Goal: Find specific page/section: Find specific page/section

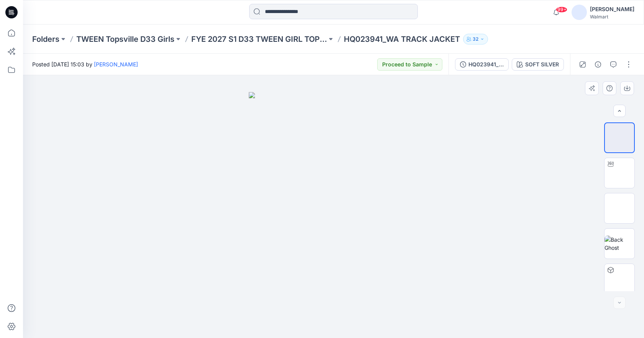
scroll to position [3, 0]
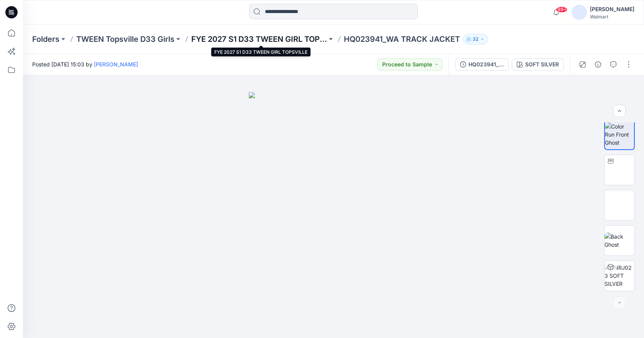
click at [246, 41] on p "FYE 2027 S1 D33 TWEEN GIRL TOPSVILLE" at bounding box center [259, 39] width 136 height 11
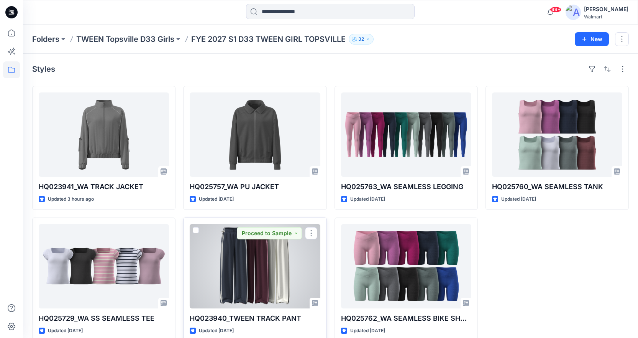
click at [268, 272] on div at bounding box center [255, 266] width 130 height 84
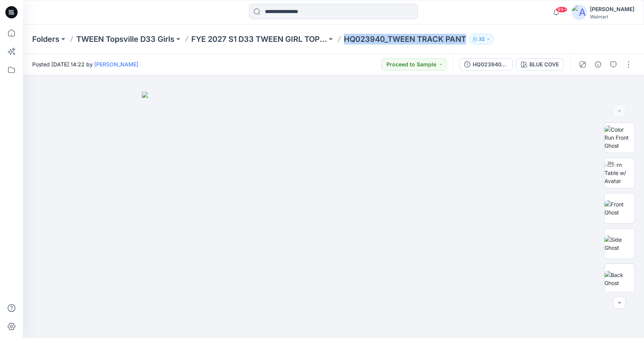
drag, startPoint x: 348, startPoint y: 38, endPoint x: 478, endPoint y: 48, distance: 130.3
click at [478, 48] on div "Folders TWEEN Topsville D33 Girls FYE 2027 S1 D33 TWEEN GIRL TOPSVILLE HQ023940…" at bounding box center [333, 39] width 621 height 29
copy div "HQ023940_TWEEN TRACK PANT 32"
